Goal: Information Seeking & Learning: Learn about a topic

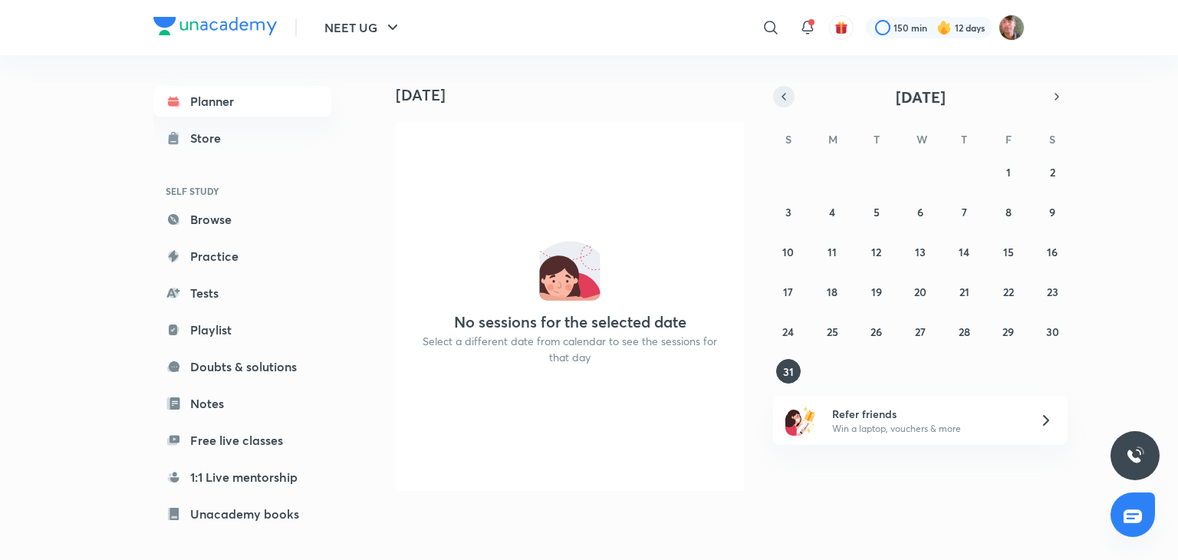
click at [789, 94] on icon "button" at bounding box center [783, 97] width 12 height 14
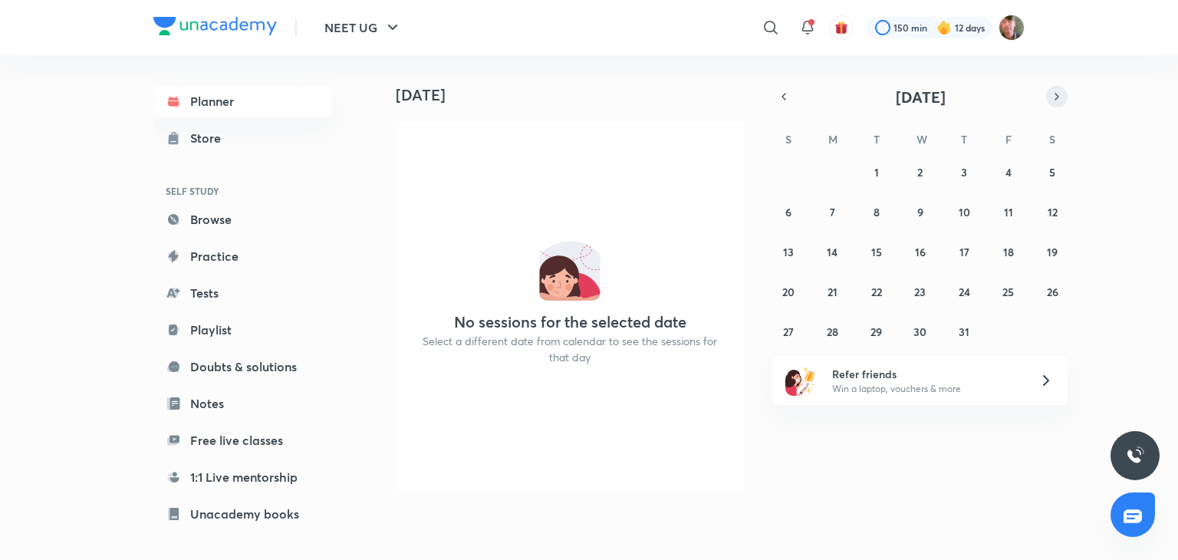
click at [1063, 97] on button "button" at bounding box center [1056, 96] width 21 height 21
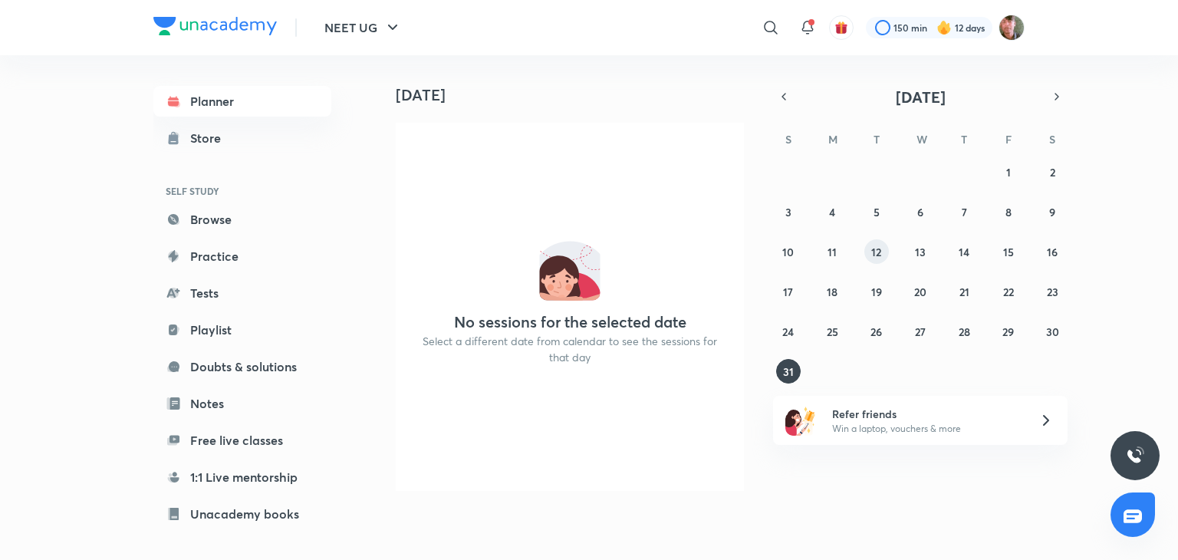
click at [878, 249] on abbr "12" at bounding box center [876, 252] width 10 height 15
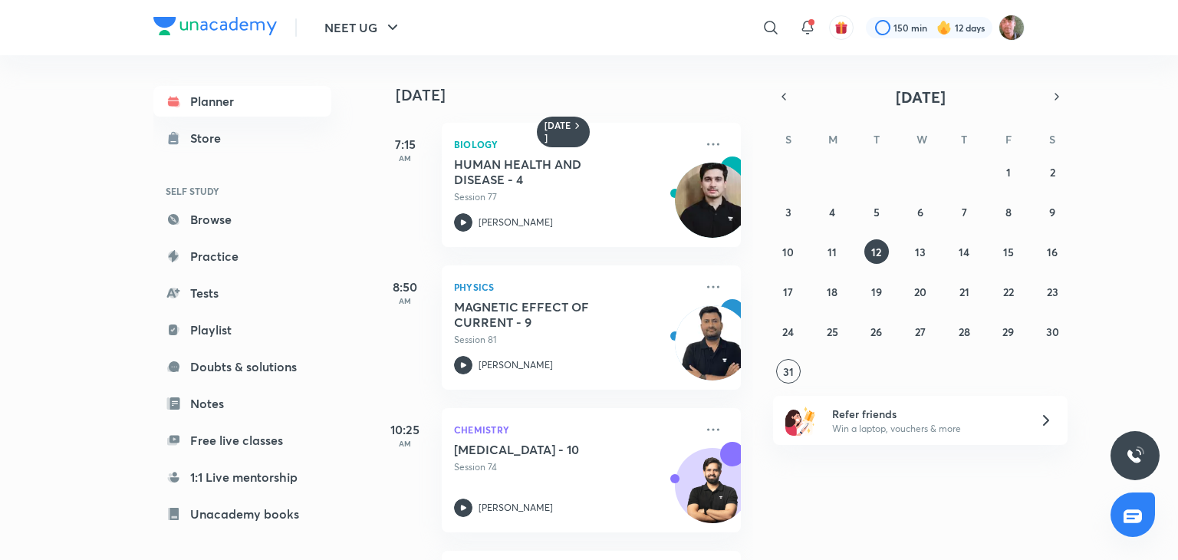
click at [942, 246] on div "27 28 29 30 31 1 2 3 4 5 6 7 8 9 10 11 12 13 14 15 16 17 18 19 20 21 22 23 24 2…" at bounding box center [920, 271] width 294 height 224
click at [705, 424] on icon at bounding box center [713, 429] width 18 height 18
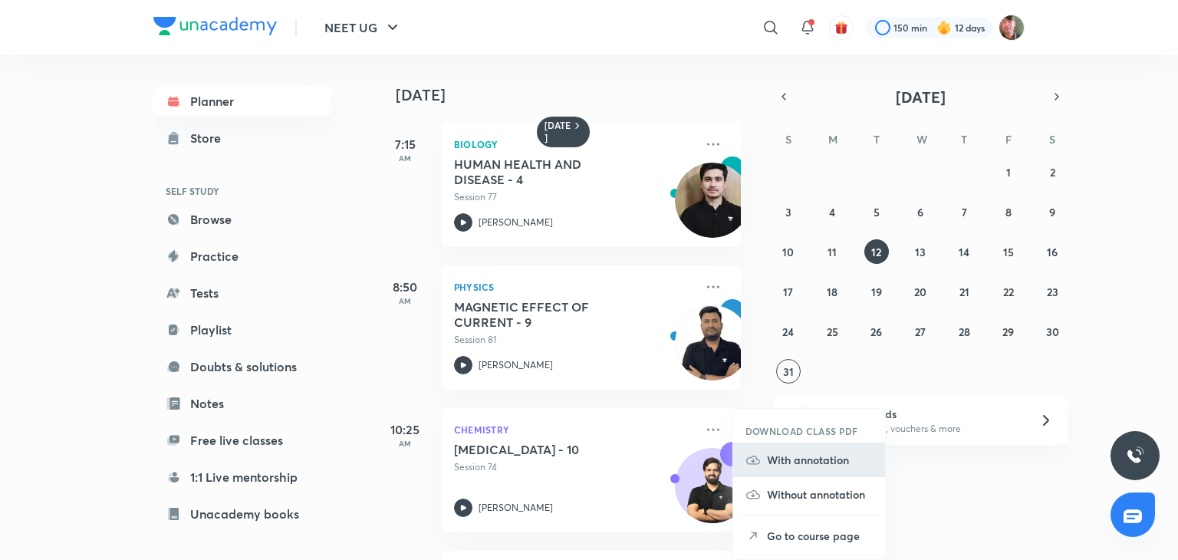
click at [812, 464] on p "With annotation" at bounding box center [820, 460] width 106 height 16
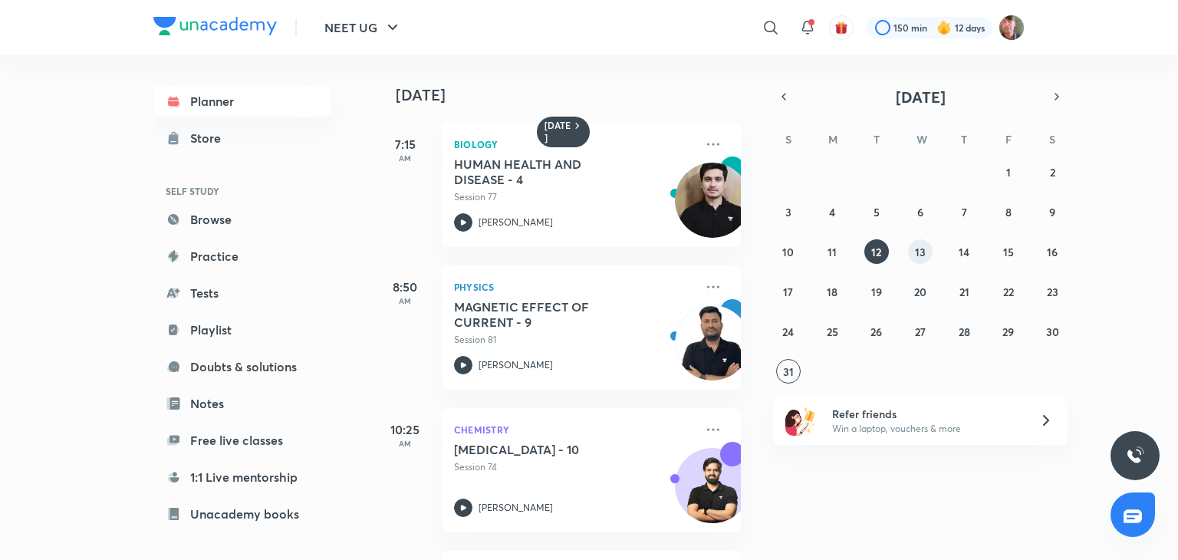
click at [911, 249] on button "13" at bounding box center [920, 251] width 25 height 25
click at [953, 255] on button "14" at bounding box center [963, 251] width 25 height 25
click at [1012, 246] on abbr "15" at bounding box center [1008, 252] width 11 height 15
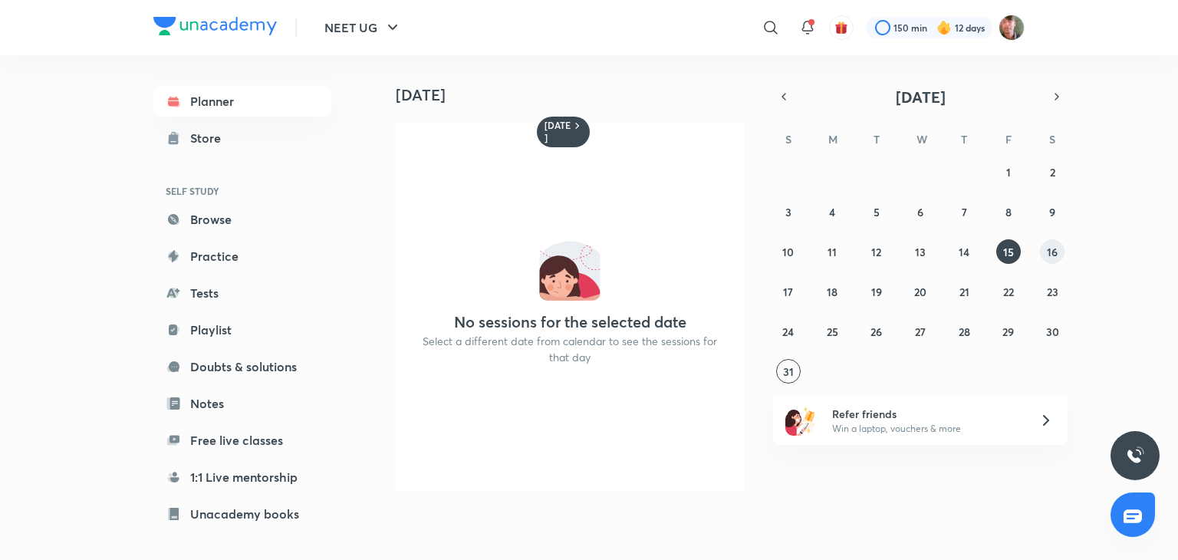
click at [1051, 245] on abbr "16" at bounding box center [1052, 252] width 11 height 15
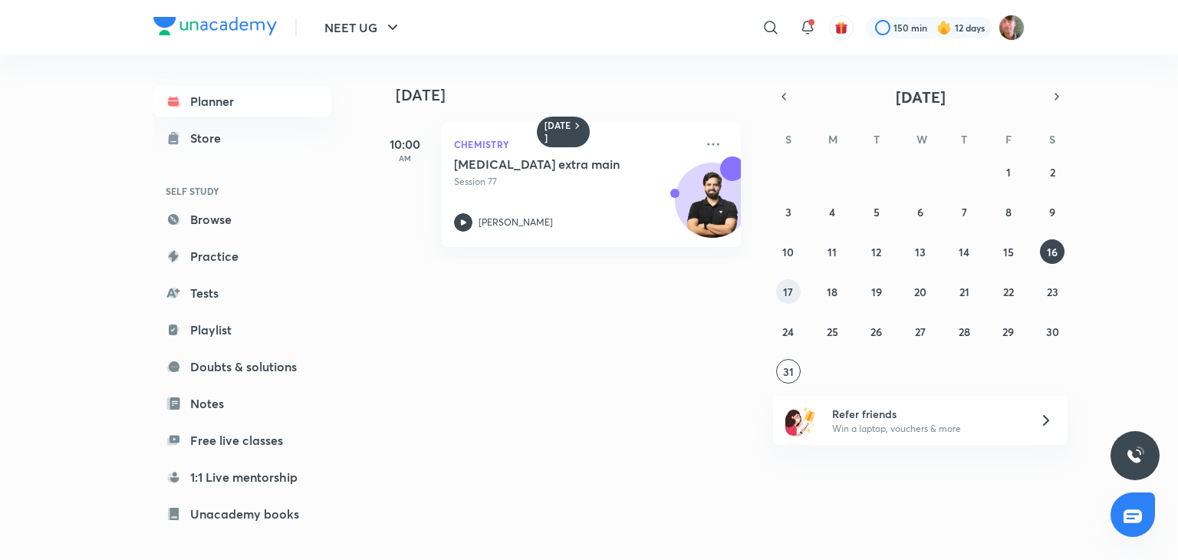
click at [790, 284] on abbr "17" at bounding box center [788, 291] width 10 height 15
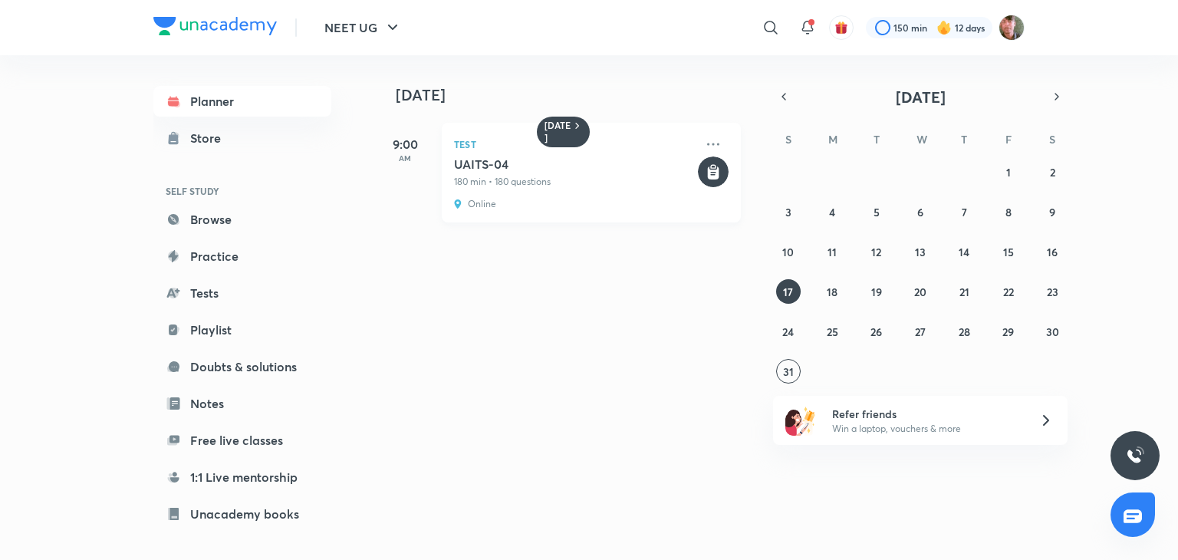
click at [708, 170] on icon at bounding box center [714, 172] width 12 height 13
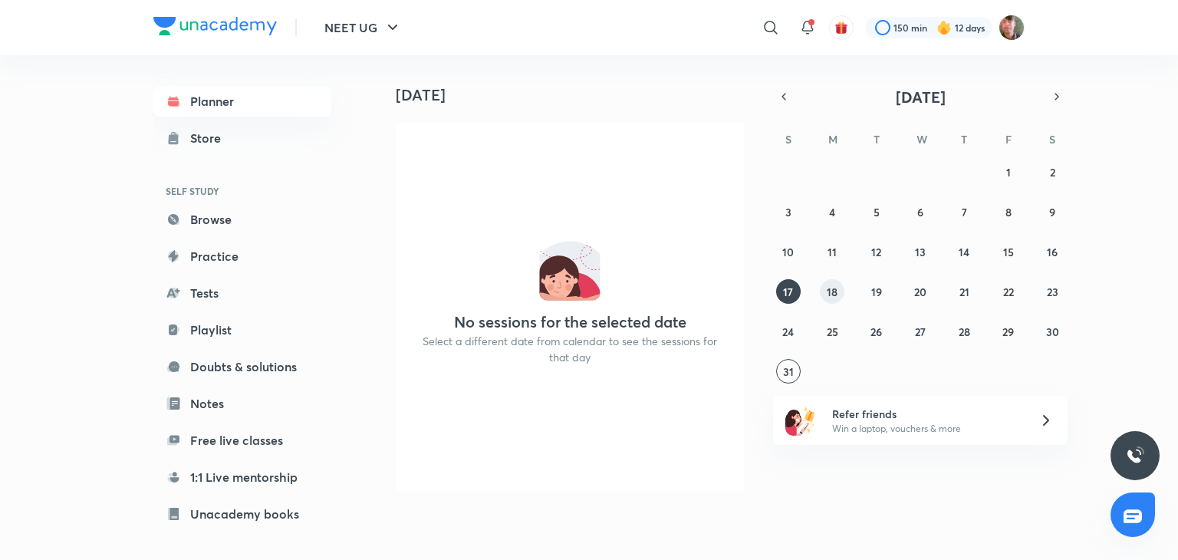
click at [837, 294] on button "18" at bounding box center [832, 291] width 25 height 25
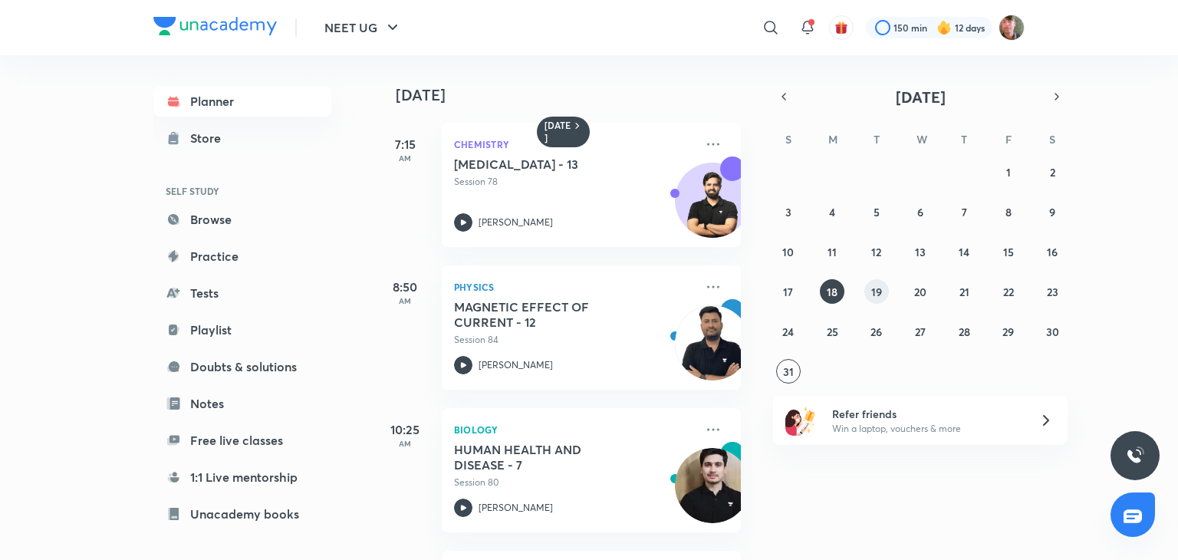
click at [872, 294] on abbr "19" at bounding box center [876, 291] width 11 height 15
click at [929, 288] on button "20" at bounding box center [920, 291] width 25 height 25
click at [955, 286] on button "21" at bounding box center [963, 291] width 25 height 25
click at [1003, 284] on abbr "22" at bounding box center [1008, 291] width 11 height 15
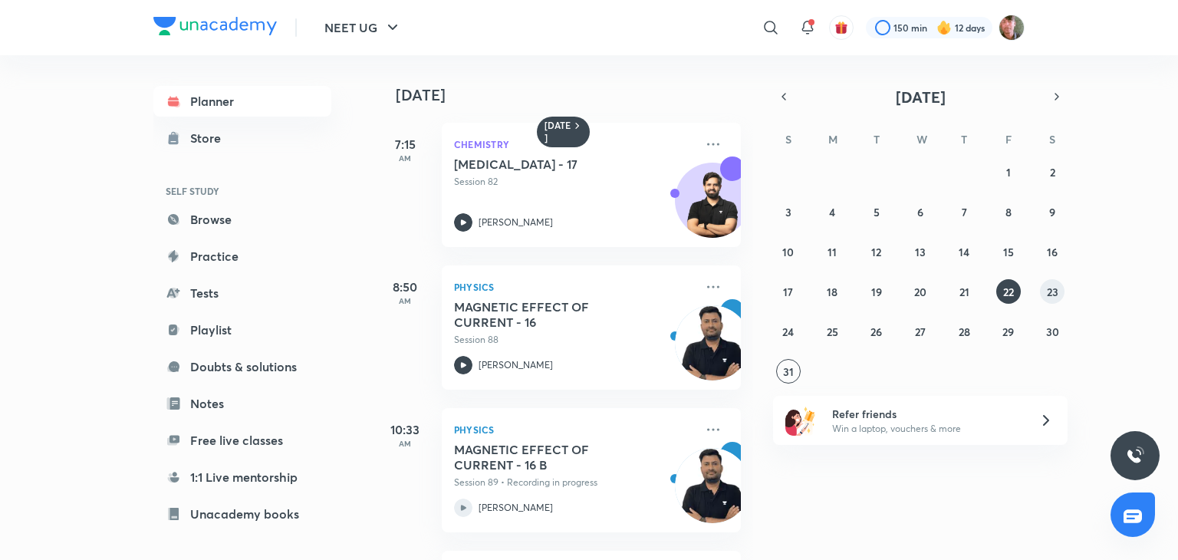
click at [1057, 280] on button "23" at bounding box center [1052, 291] width 25 height 25
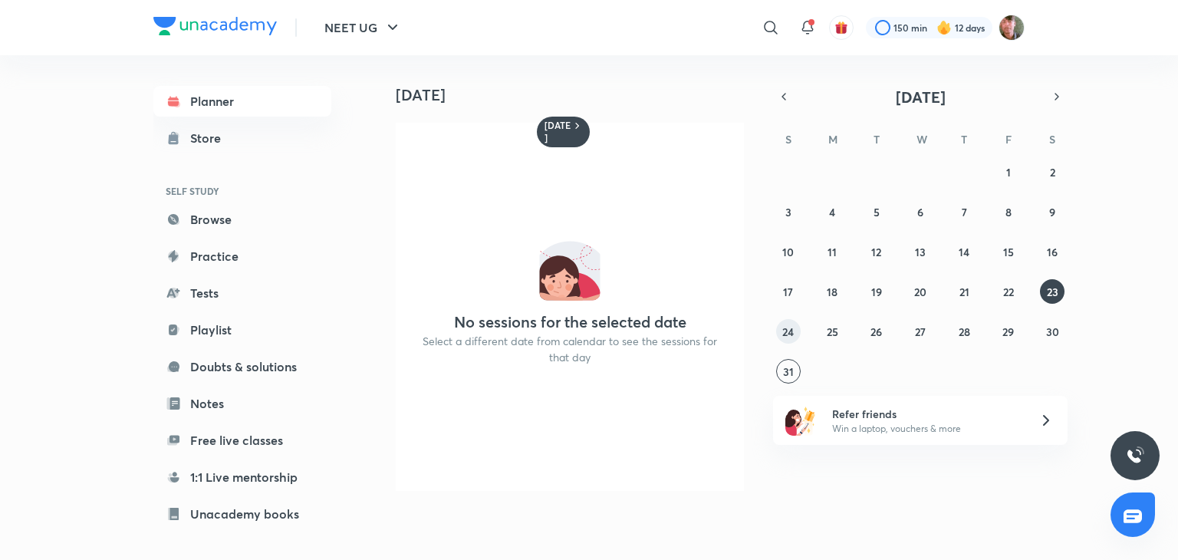
click at [799, 323] on div "27 28 29 30 31 1 2 3 4 5 6 7 8 9 10 11 12 13 14 15 16 17 18 19 20 21 22 23 24 2…" at bounding box center [920, 271] width 294 height 224
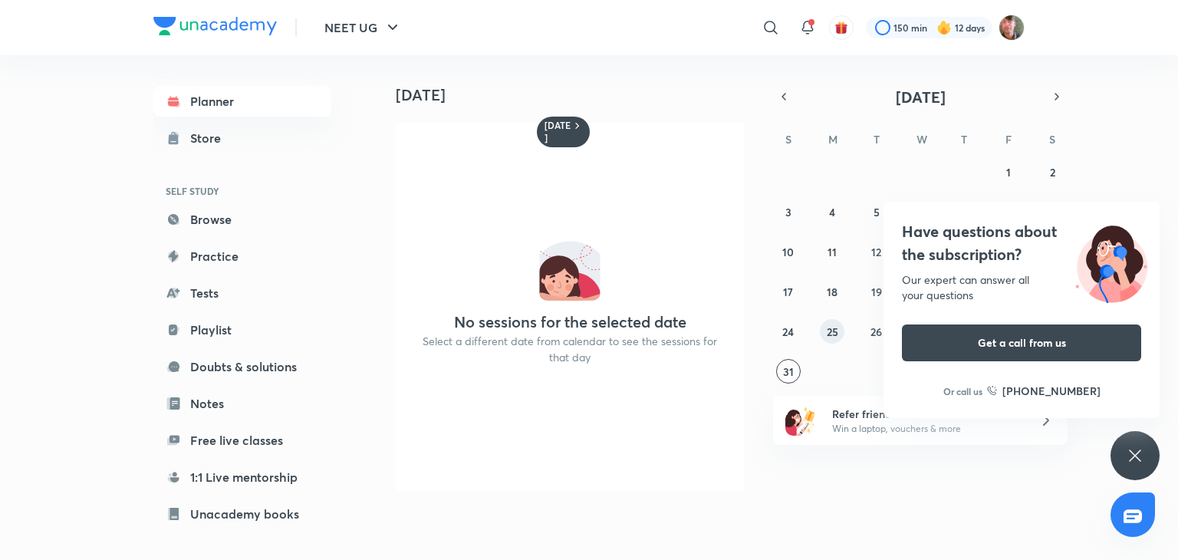
click at [837, 335] on abbr "25" at bounding box center [833, 331] width 12 height 15
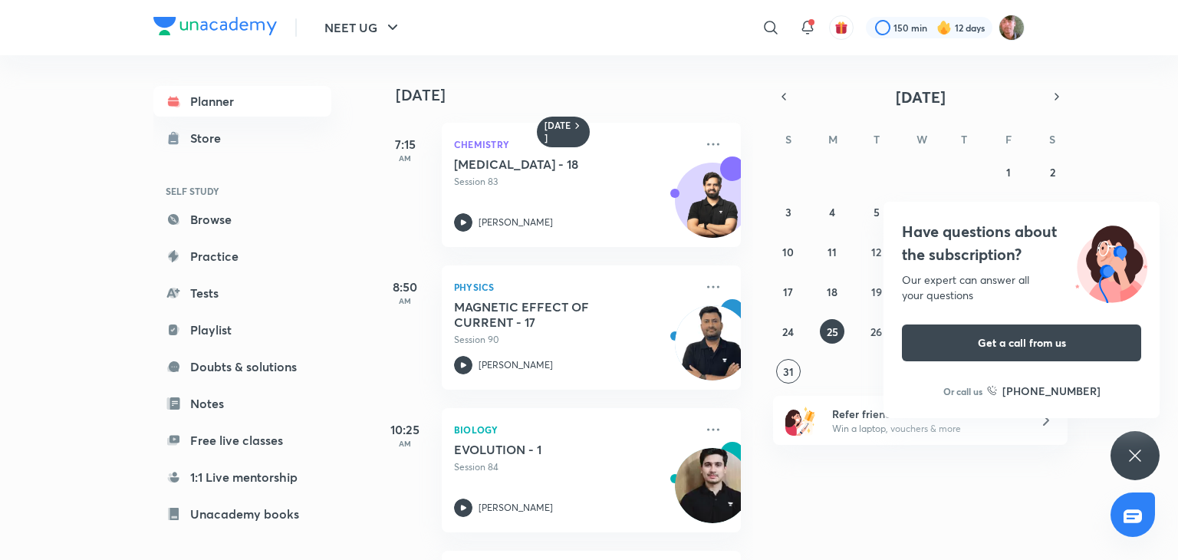
click at [1133, 447] on icon at bounding box center [1135, 455] width 18 height 18
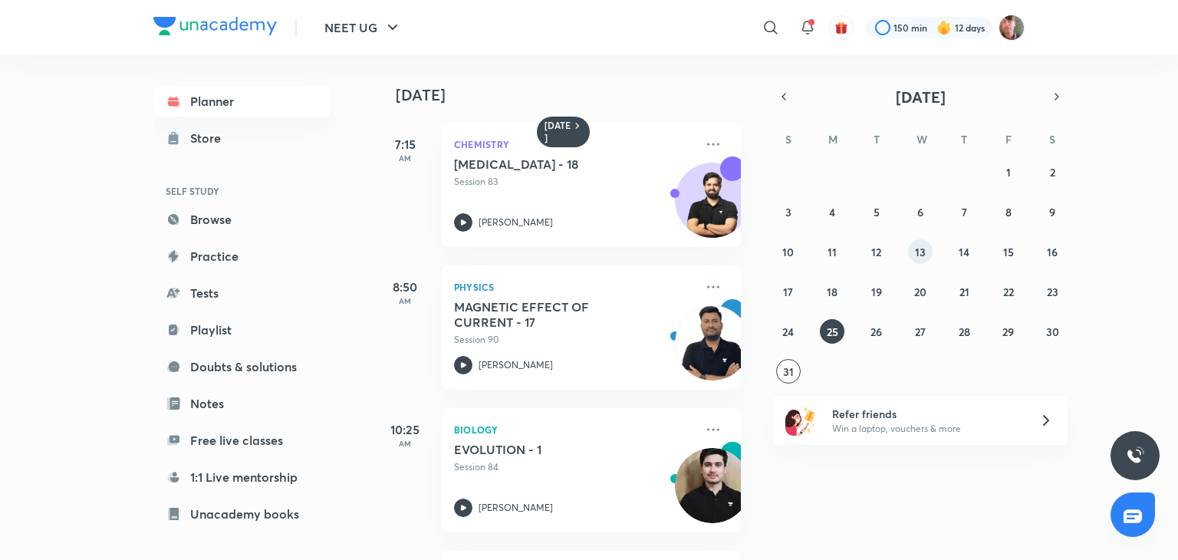
click at [920, 248] on abbr "13" at bounding box center [920, 252] width 11 height 15
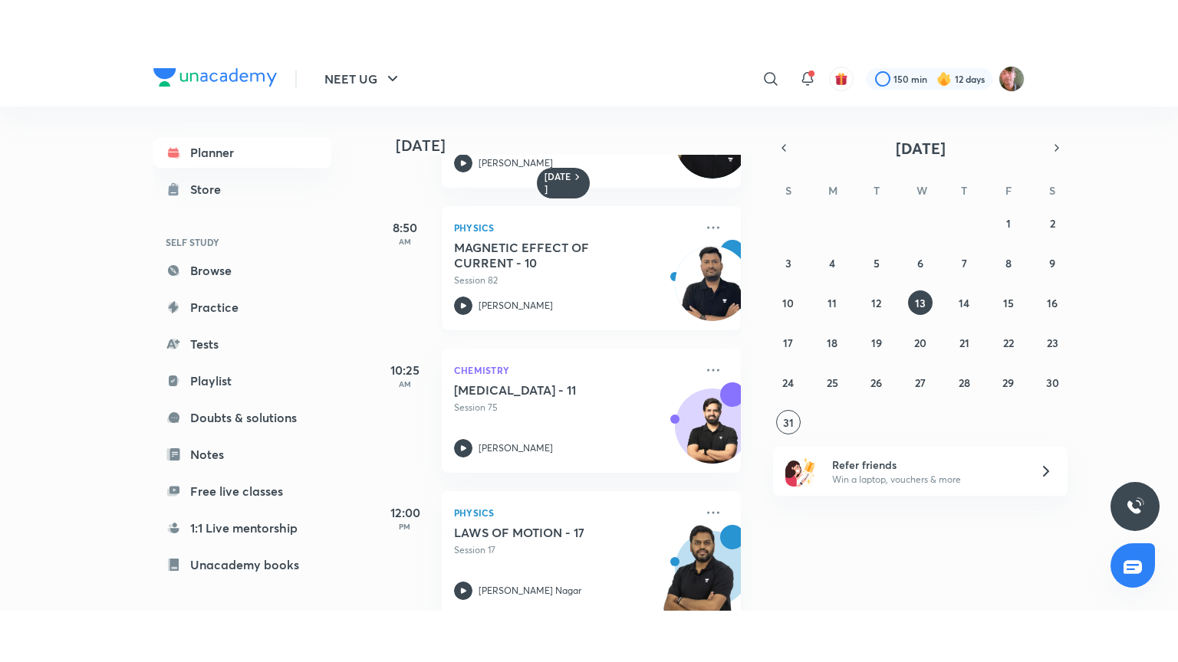
scroll to position [120, 0]
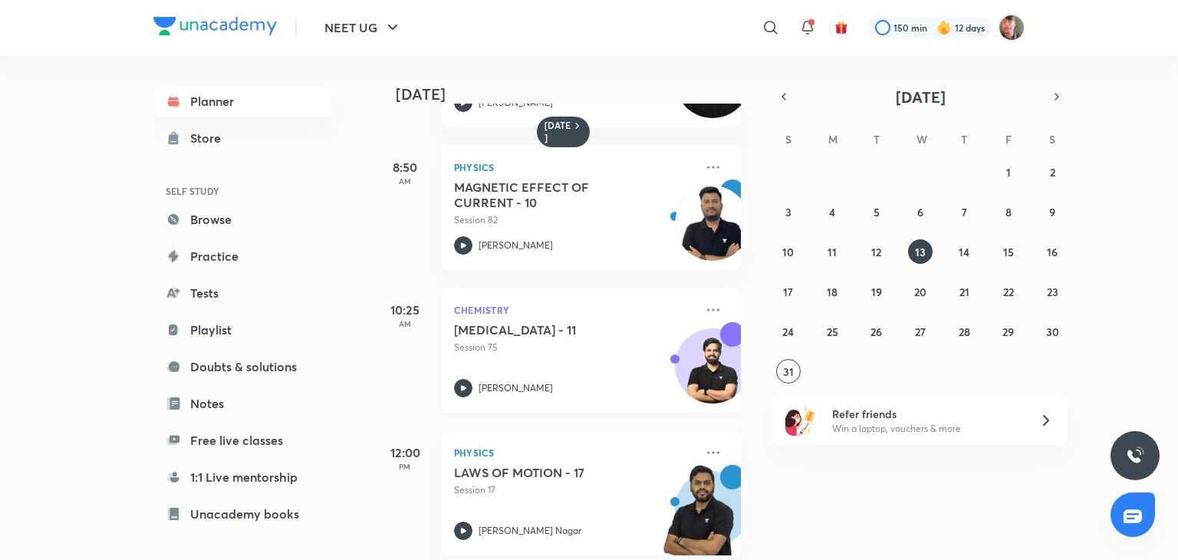
click at [467, 384] on icon at bounding box center [463, 388] width 18 height 18
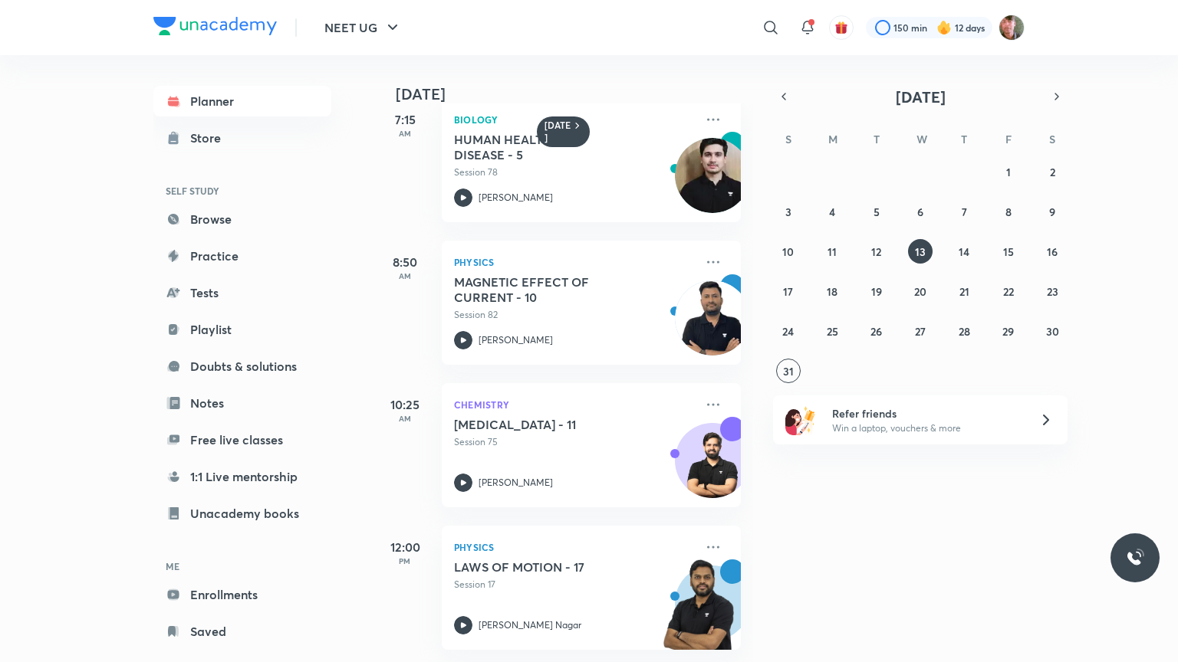
scroll to position [36, 0]
